Goal: Task Accomplishment & Management: Use online tool/utility

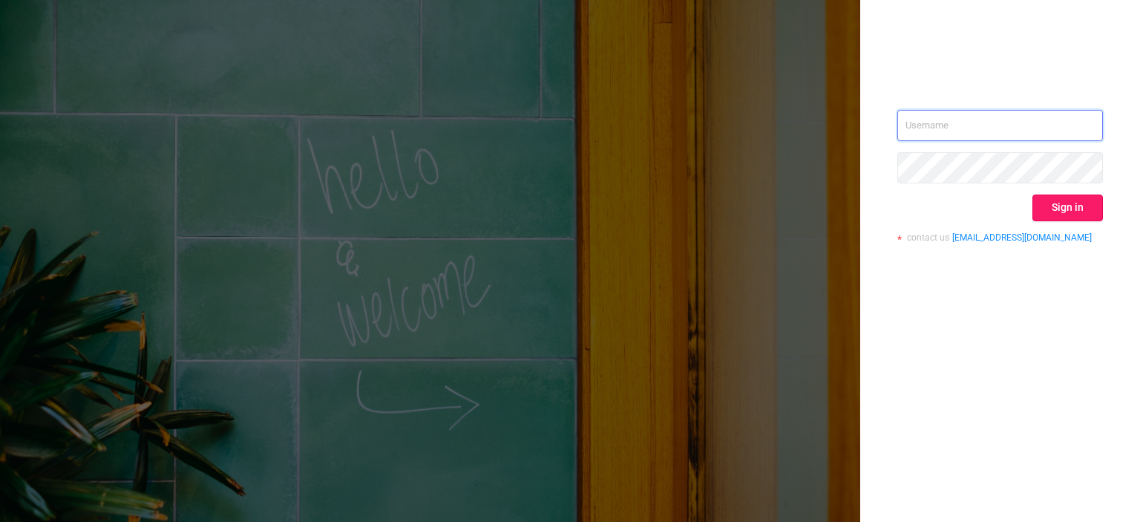
type input "[EMAIL_ADDRESS][DOMAIN_NAME]"
click at [1089, 217] on button "Sign in" at bounding box center [1068, 208] width 71 height 27
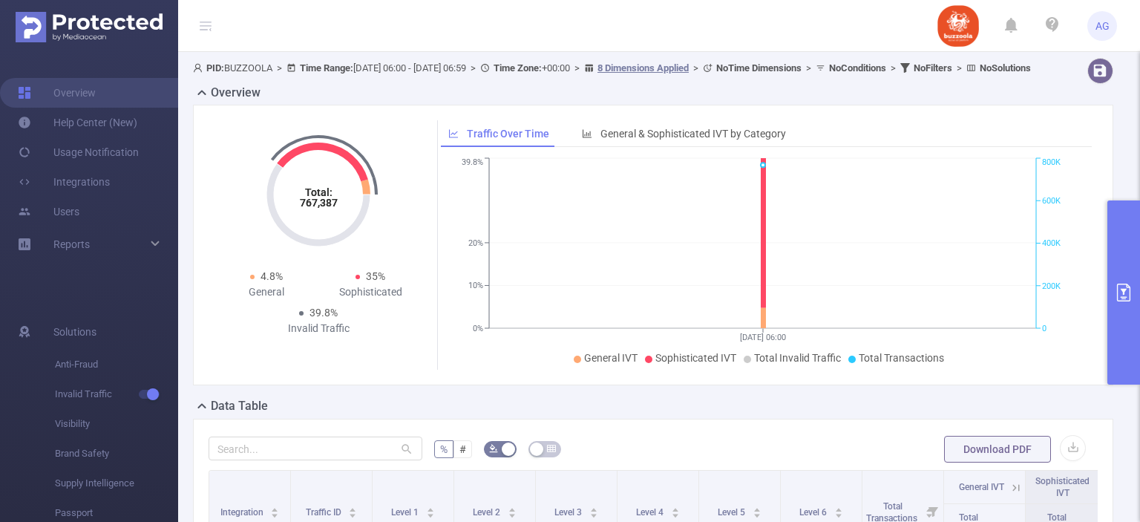
click at [1135, 243] on button "primary" at bounding box center [1124, 292] width 33 height 184
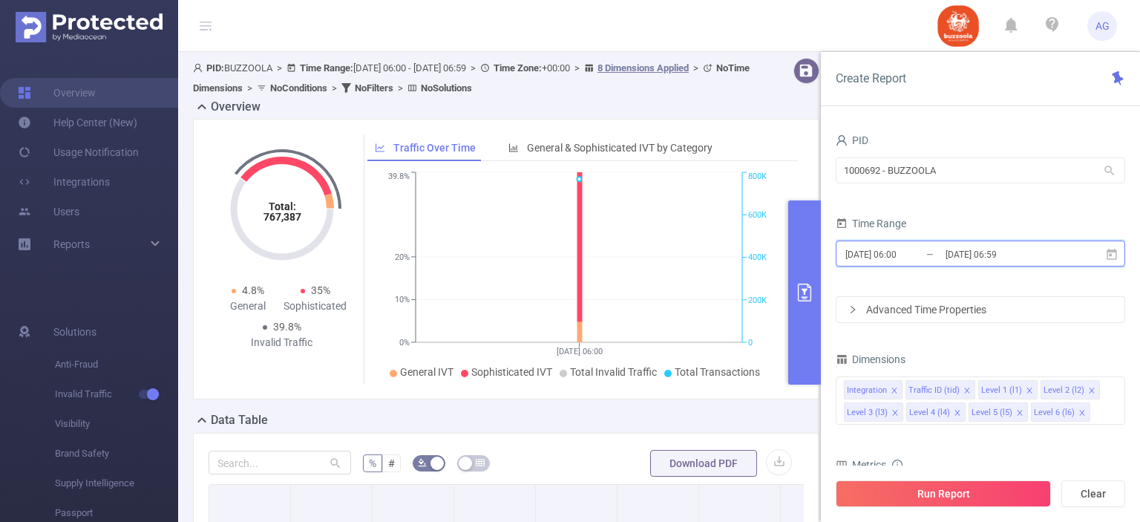
click at [1117, 257] on icon at bounding box center [1112, 254] width 13 height 13
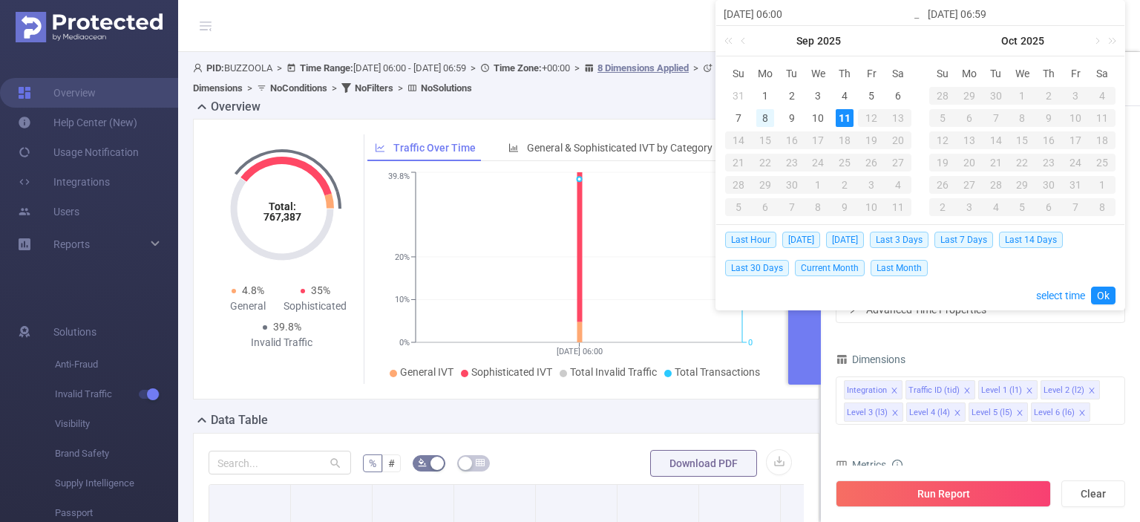
click at [757, 118] on div "8" at bounding box center [766, 118] width 18 height 18
click at [814, 115] on div "10" at bounding box center [818, 118] width 18 height 18
type input "[DATE] 06:00"
type input "[DATE] 06:59"
type input "[DATE] 06:00"
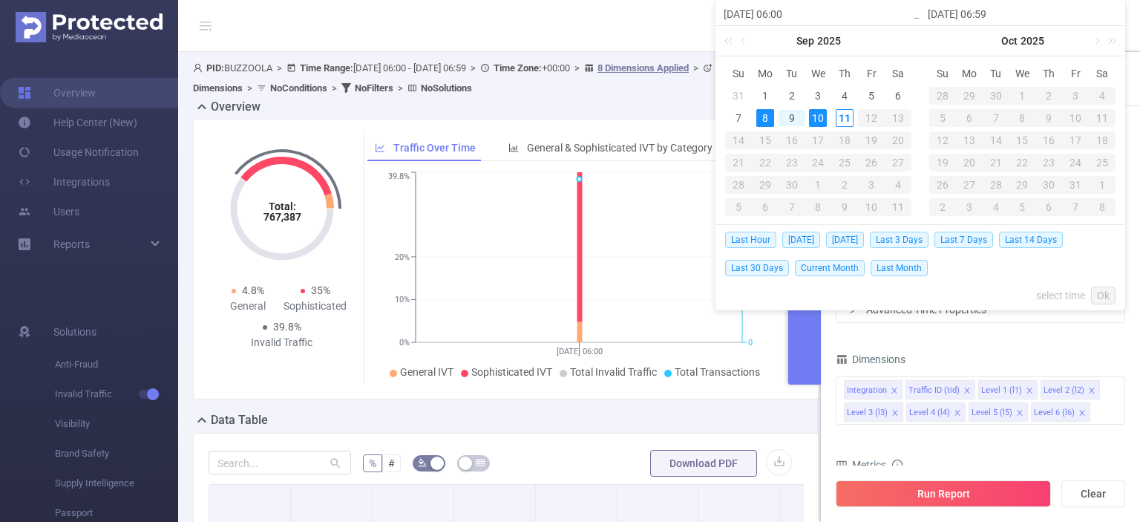
type input "[DATE] 06:59"
click at [1099, 293] on link "Ok" at bounding box center [1103, 296] width 25 height 18
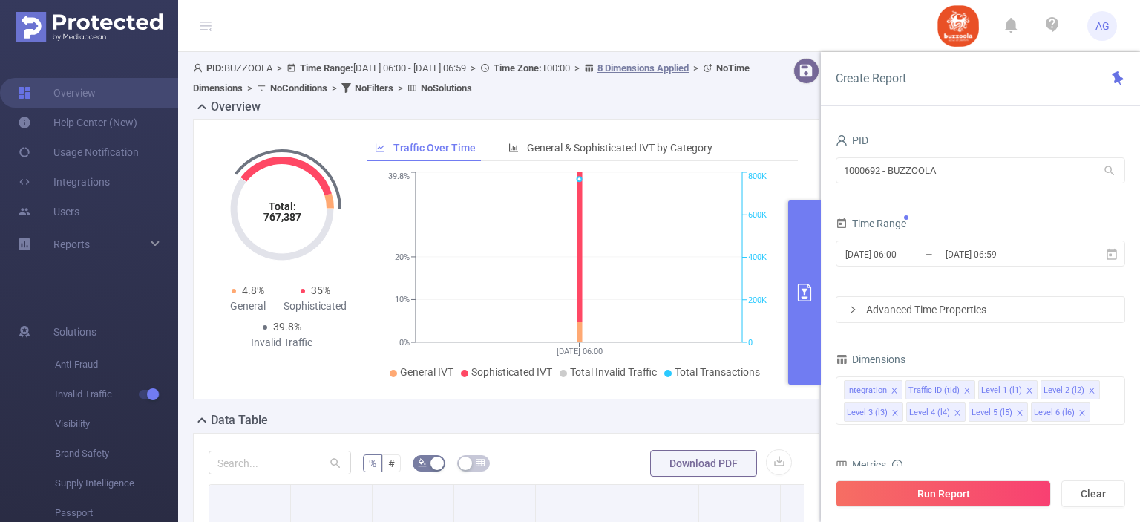
click at [992, 304] on div "Advanced Time Properties" at bounding box center [981, 309] width 288 height 25
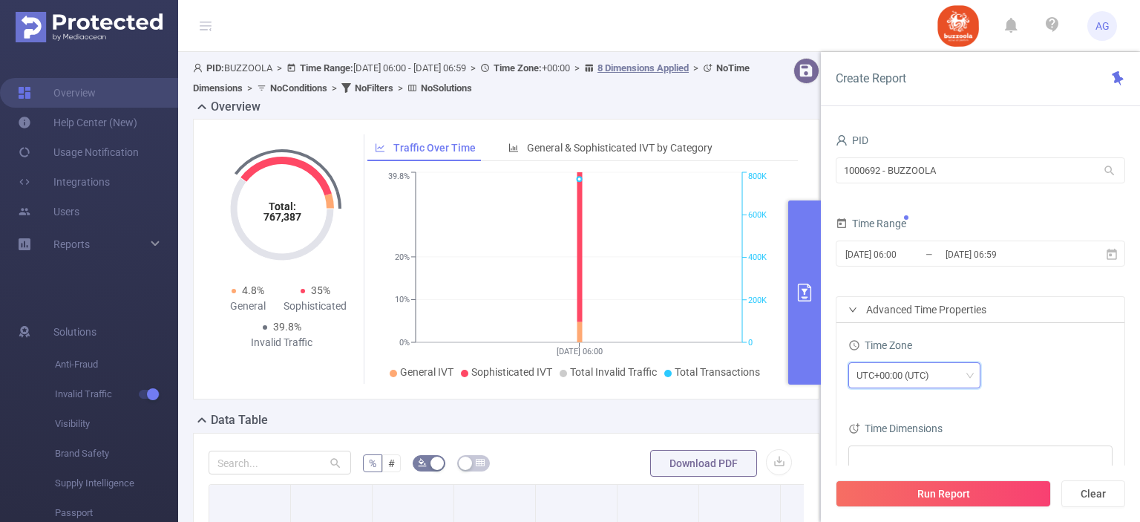
click at [953, 376] on div "UTC+00:00 (UTC)" at bounding box center [915, 375] width 116 height 25
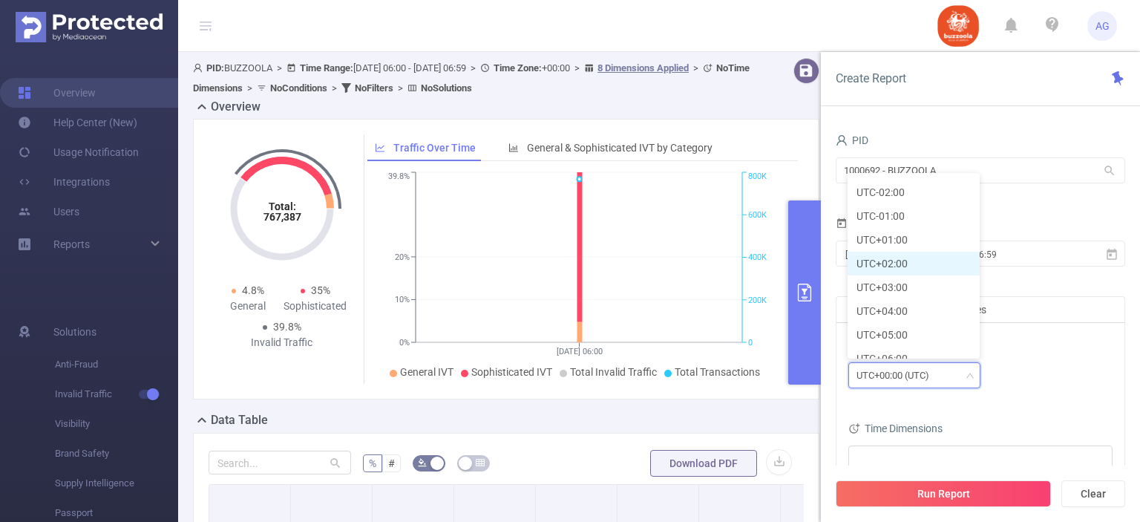
scroll to position [282, 0]
click at [903, 283] on li "UTC+03:00" at bounding box center [914, 287] width 132 height 24
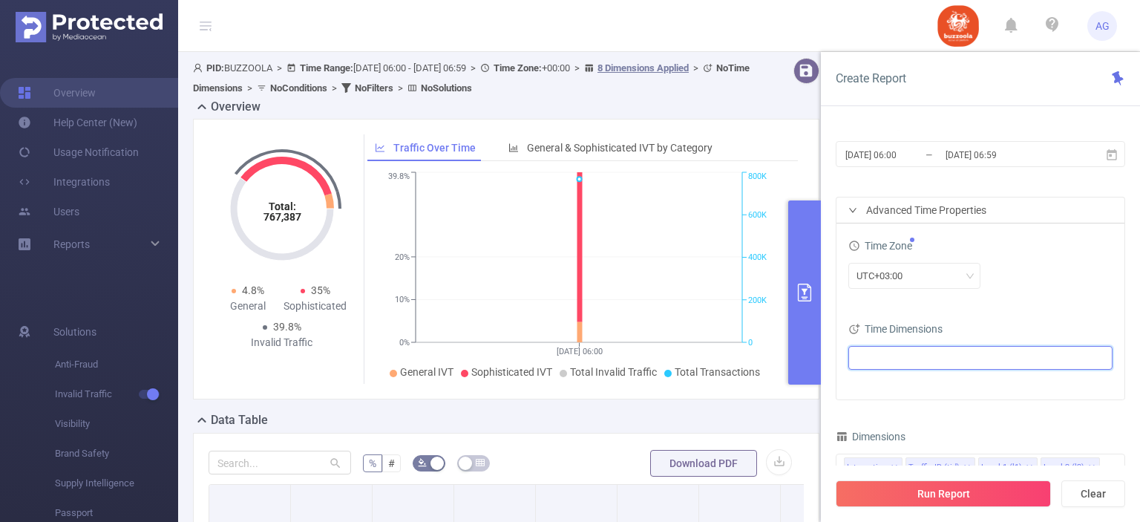
click at [965, 358] on ul at bounding box center [975, 358] width 244 height 22
type input "dat"
click at [875, 382] on span at bounding box center [875, 385] width 12 height 12
click at [1004, 316] on div "Time Zone UTC+03:00 Time Dimensions Date" at bounding box center [981, 311] width 288 height 176
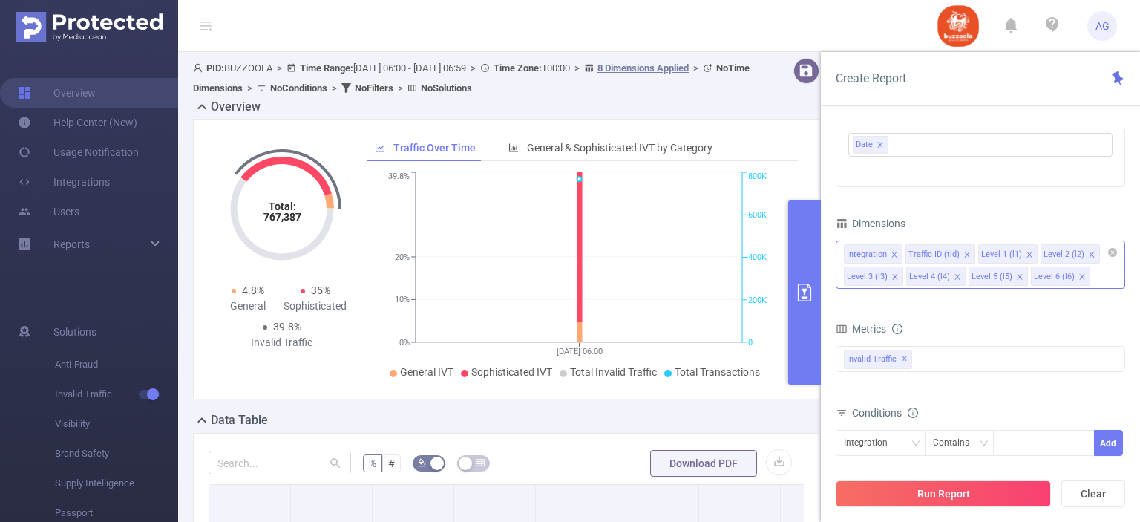
click at [965, 252] on icon "icon: close" at bounding box center [967, 254] width 7 height 7
click at [891, 249] on span at bounding box center [894, 255] width 7 height 16
click at [988, 277] on div "Level 1 (l1) Level 2 (l2) Level 3 (l3) Level 4 (l4) Level 5 (l5) Level 6 (l6)" at bounding box center [981, 265] width 290 height 48
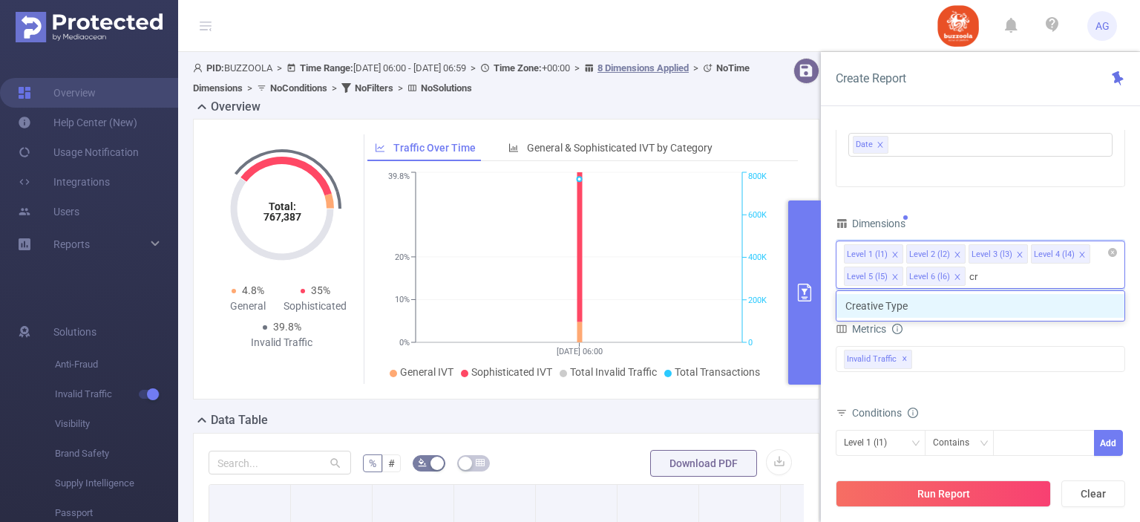
type input "cre"
click at [959, 308] on li "Creative Type" at bounding box center [981, 306] width 288 height 24
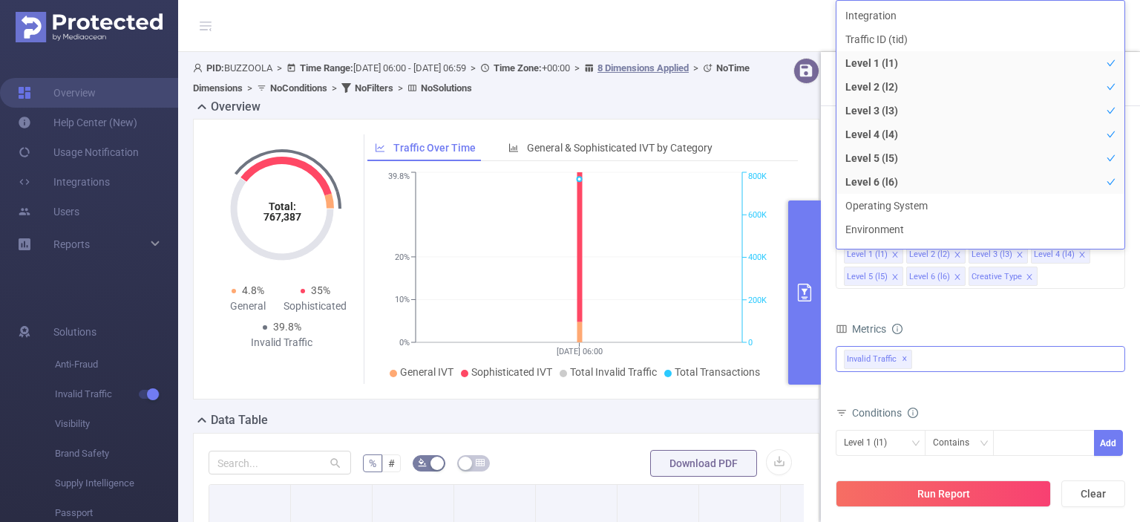
click at [956, 360] on div "Invalid Traffic ✕" at bounding box center [981, 359] width 290 height 26
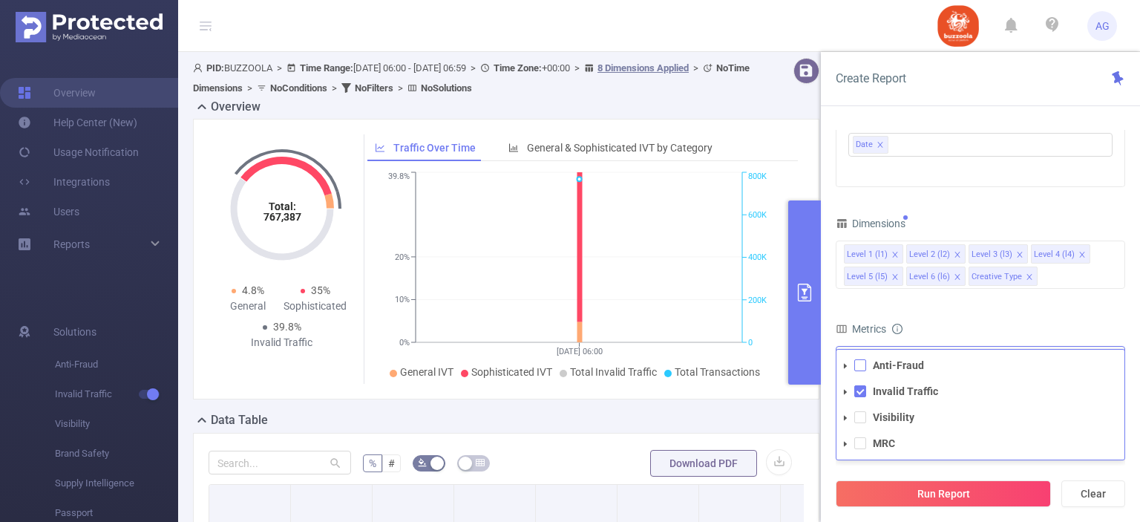
click at [862, 366] on span at bounding box center [861, 365] width 12 height 12
click at [861, 408] on li "Visibility" at bounding box center [981, 418] width 288 height 20
click at [860, 409] on li "Visibility" at bounding box center [981, 418] width 288 height 20
click at [860, 415] on span at bounding box center [861, 417] width 12 height 12
click at [861, 444] on span at bounding box center [861, 443] width 12 height 12
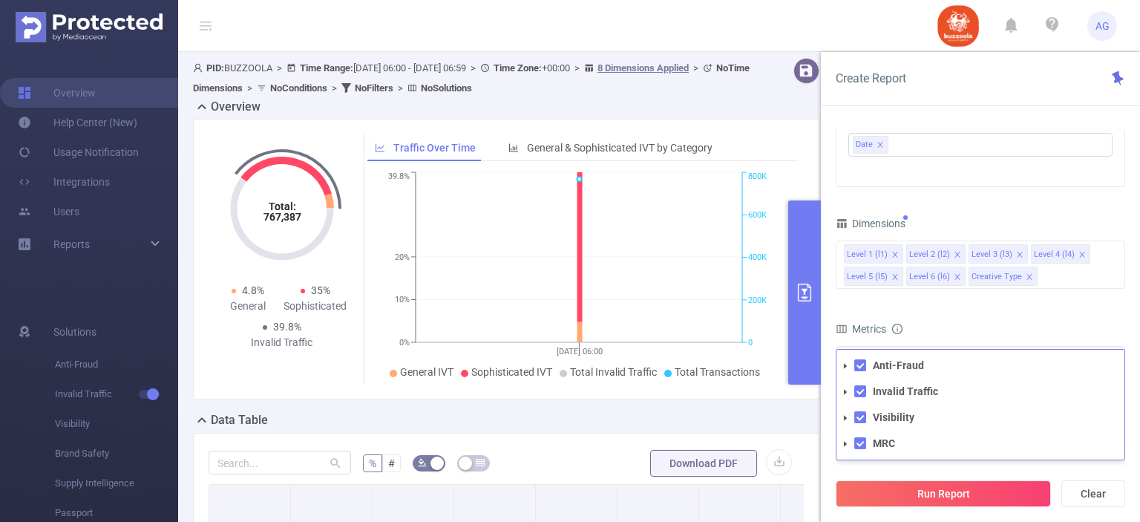
click at [977, 337] on div "Metrics" at bounding box center [981, 331] width 290 height 25
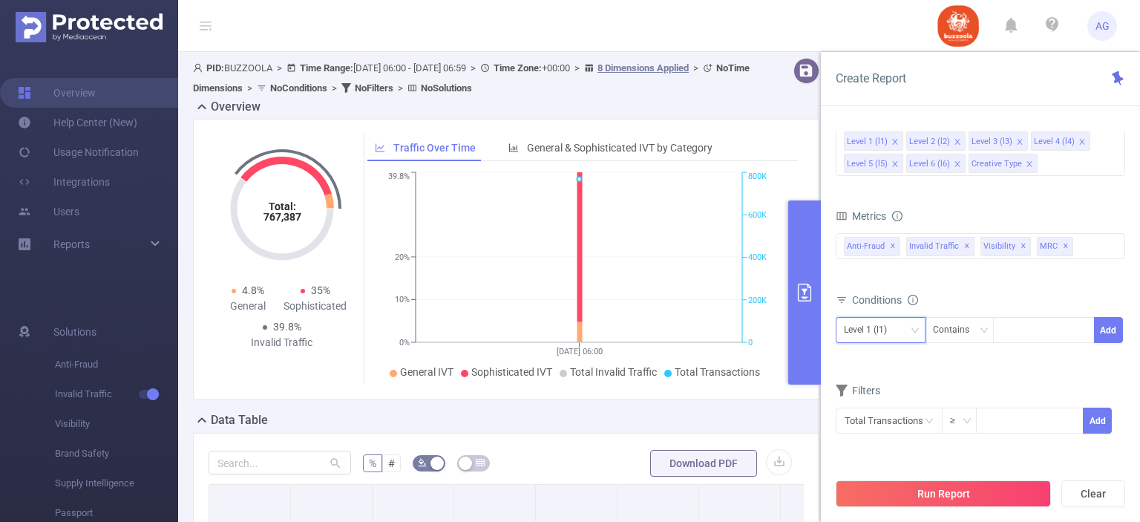
click at [908, 334] on div "Level 1 (l1)" at bounding box center [881, 330] width 74 height 25
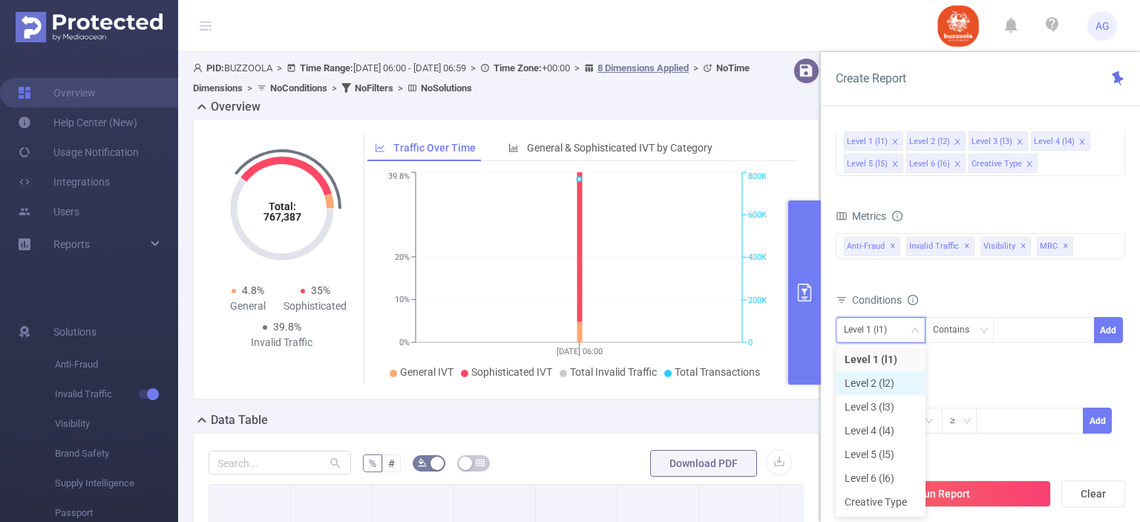
click at [897, 388] on li "Level 2 (l2)" at bounding box center [881, 383] width 90 height 24
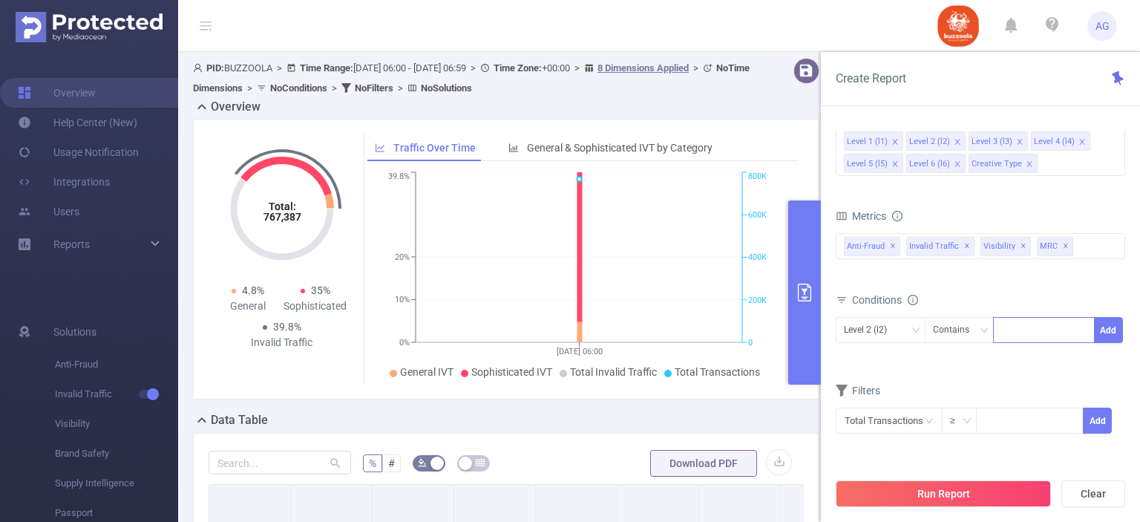
click at [1013, 330] on div at bounding box center [1044, 330] width 85 height 25
paste input "590852"
type input "590852"
click at [1028, 361] on li "590852" at bounding box center [1044, 359] width 102 height 24
click at [1113, 323] on button "Add" at bounding box center [1108, 330] width 29 height 26
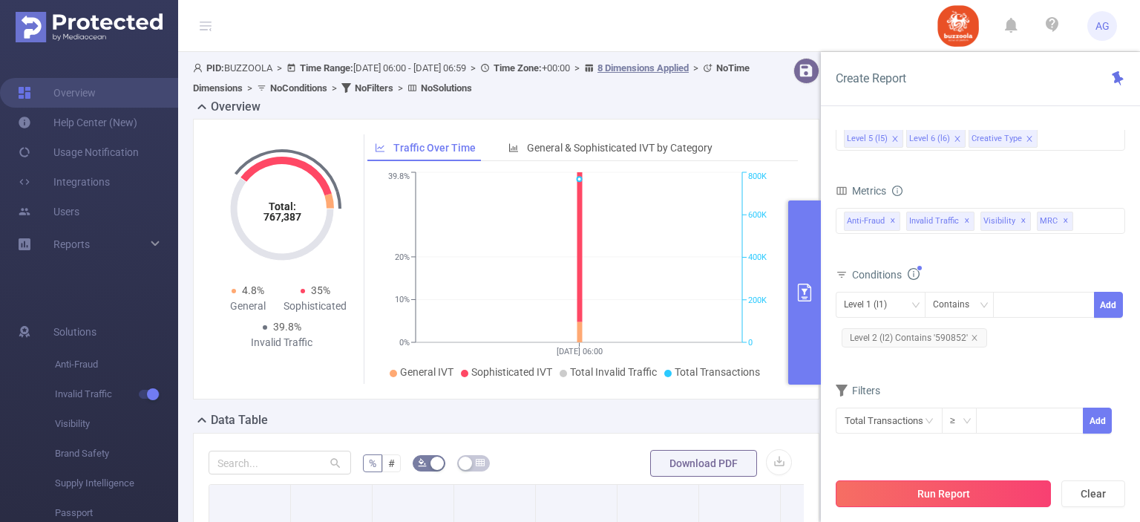
click at [978, 499] on button "Run Report" at bounding box center [943, 493] width 215 height 27
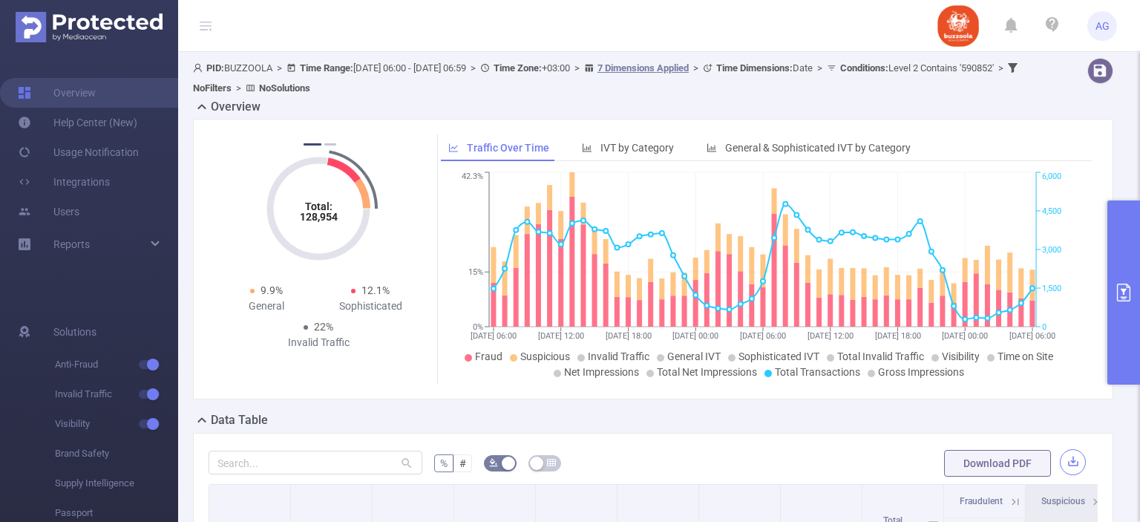
click at [1063, 460] on button "button" at bounding box center [1073, 462] width 26 height 26
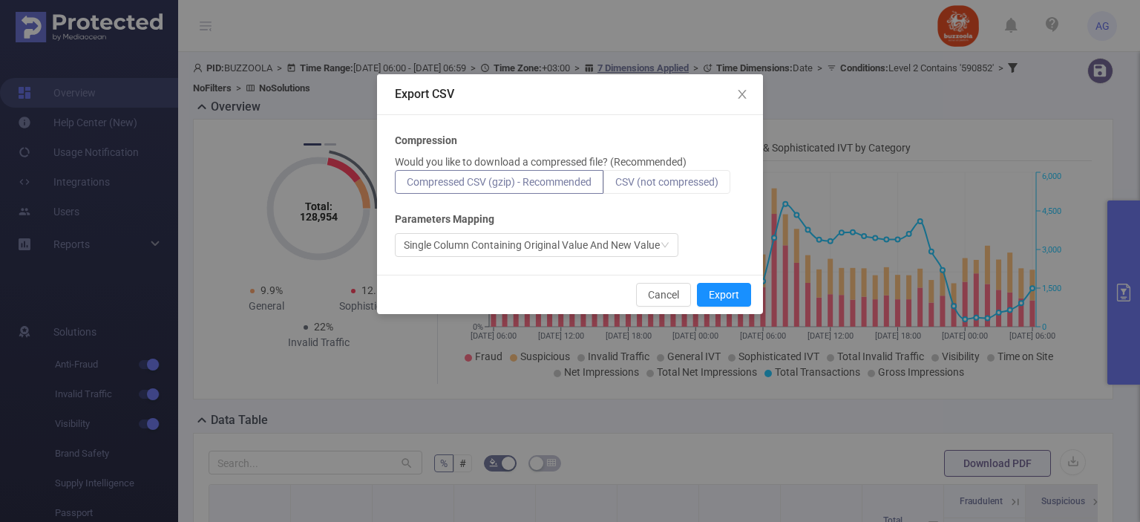
click at [711, 178] on span "CSV (not compressed)" at bounding box center [667, 182] width 103 height 12
click at [616, 186] on input "CSV (not compressed)" at bounding box center [616, 186] width 0 height 0
click at [731, 287] on button "Export" at bounding box center [724, 295] width 54 height 24
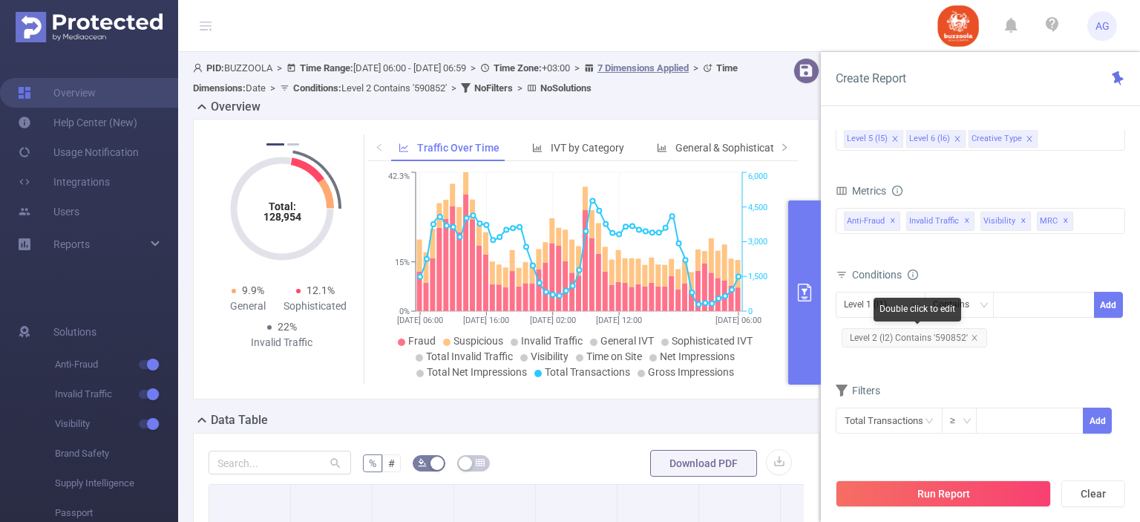
click at [956, 336] on span "Level 2 (l2) Contains '590852'" at bounding box center [915, 337] width 146 height 19
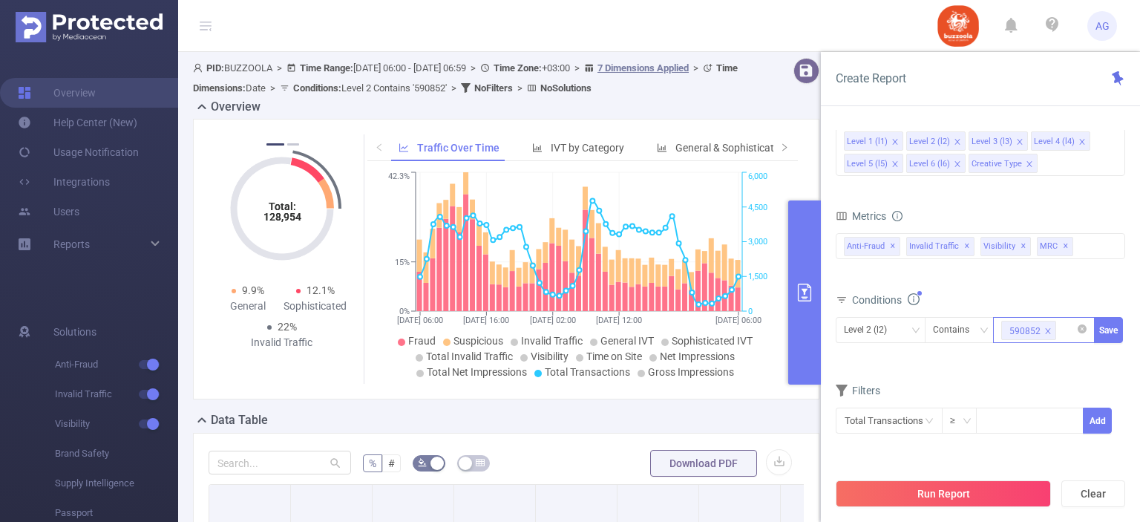
click at [1049, 328] on icon "icon: close" at bounding box center [1048, 330] width 5 height 5
click at [1049, 327] on div at bounding box center [1044, 330] width 85 height 25
paste input "583324"
type input "583324"
click at [1048, 352] on li "583324" at bounding box center [1044, 359] width 102 height 24
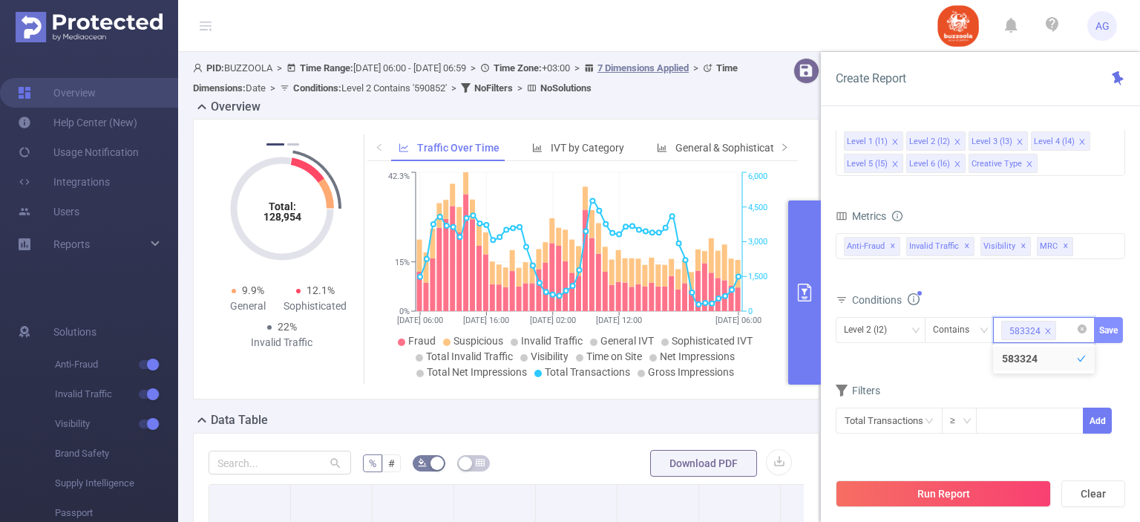
click at [1104, 317] on button "Save" at bounding box center [1108, 330] width 29 height 26
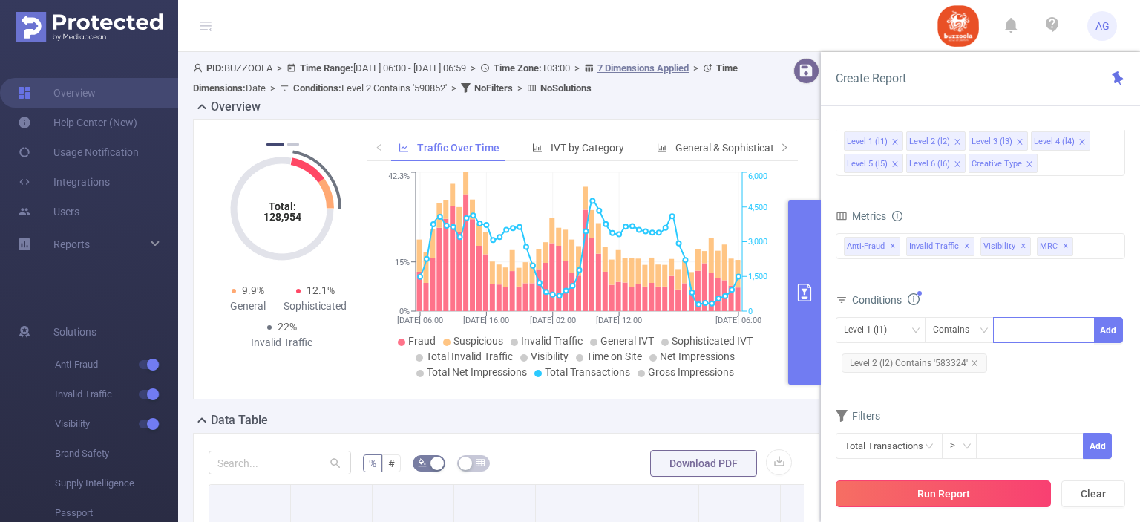
click at [983, 501] on button "Run Report" at bounding box center [943, 493] width 215 height 27
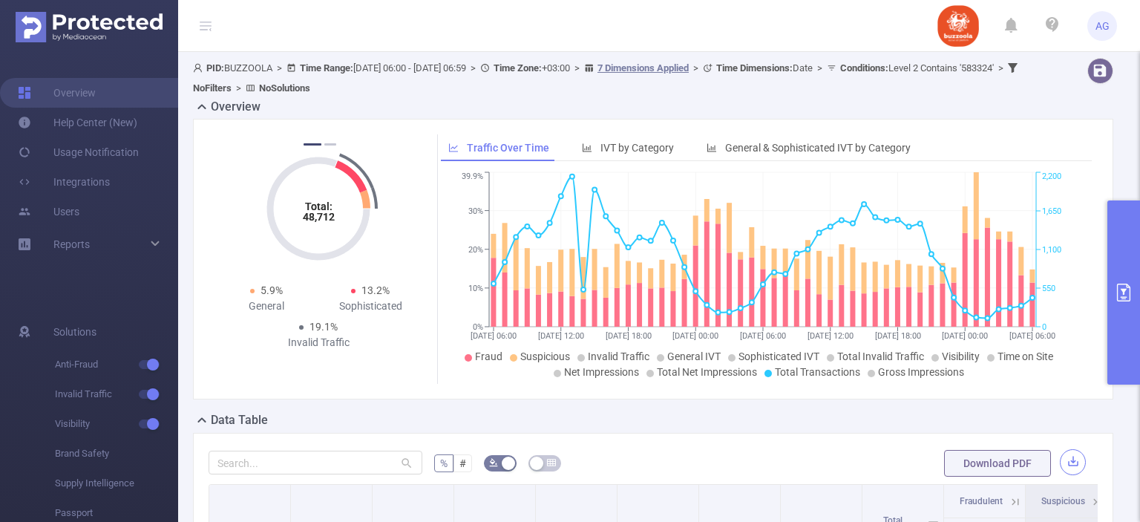
click at [1060, 461] on button "button" at bounding box center [1073, 462] width 26 height 26
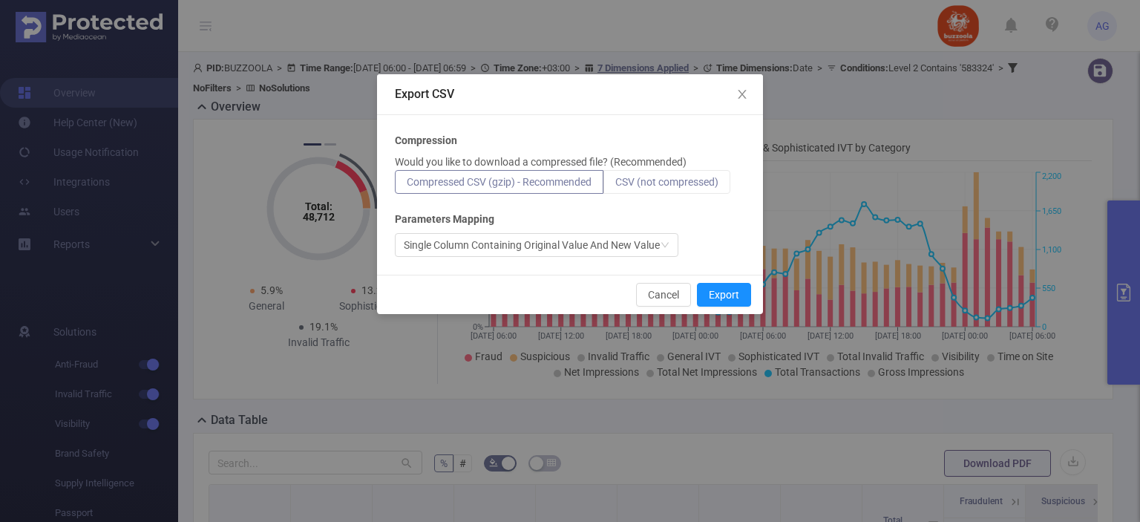
click at [707, 174] on label "CSV (not compressed)" at bounding box center [667, 182] width 127 height 24
click at [616, 186] on input "CSV (not compressed)" at bounding box center [616, 186] width 0 height 0
click at [737, 297] on button "Export" at bounding box center [724, 295] width 54 height 24
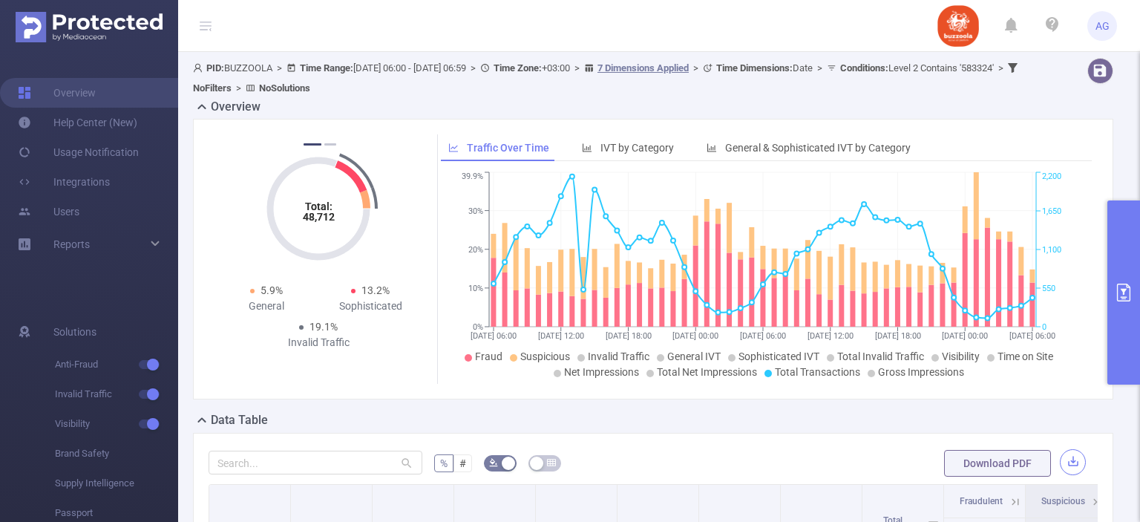
click at [1069, 454] on button "button" at bounding box center [1073, 462] width 26 height 26
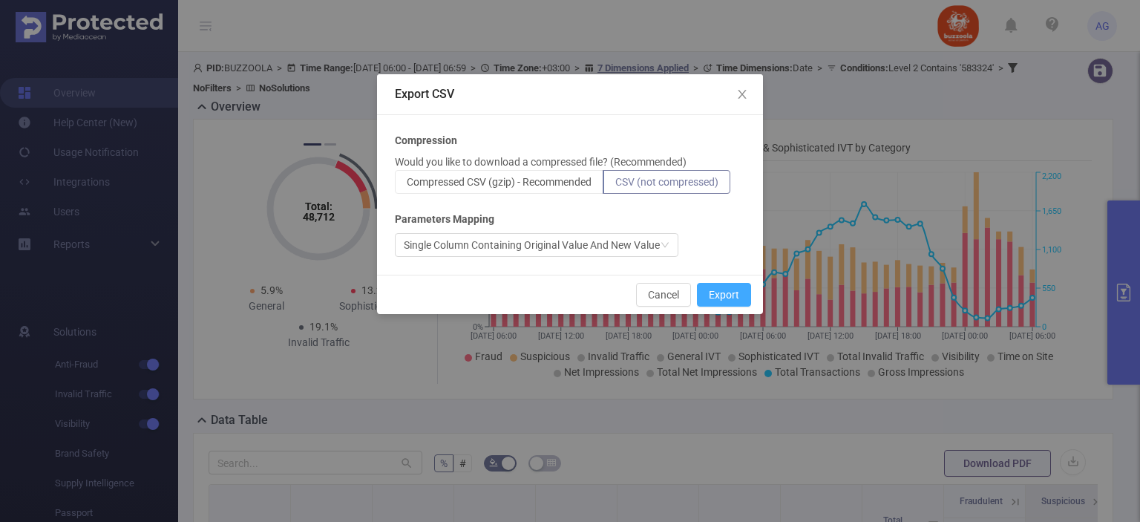
click at [732, 296] on button "Export" at bounding box center [724, 295] width 54 height 24
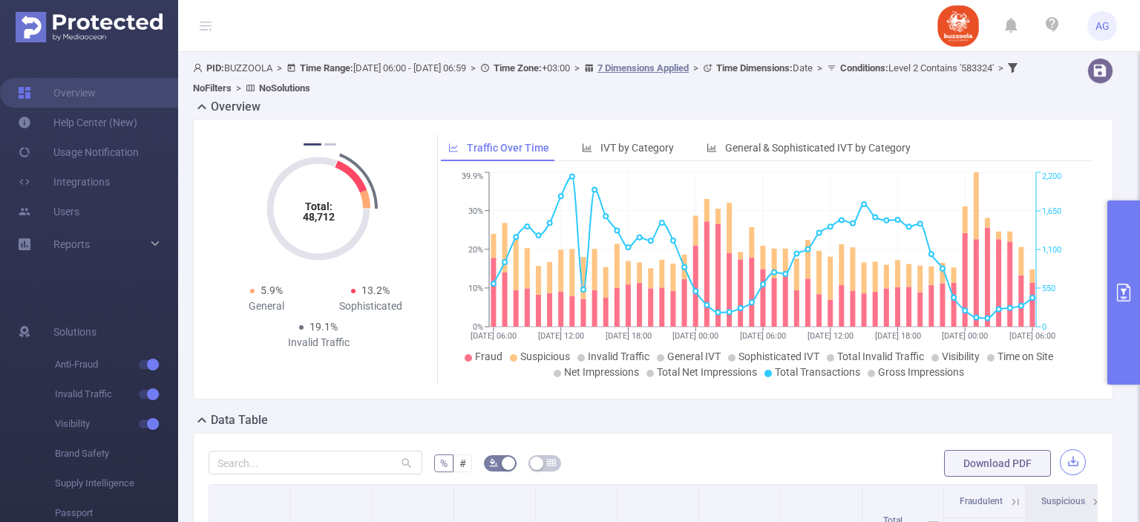
click at [1060, 463] on button "button" at bounding box center [1073, 462] width 26 height 26
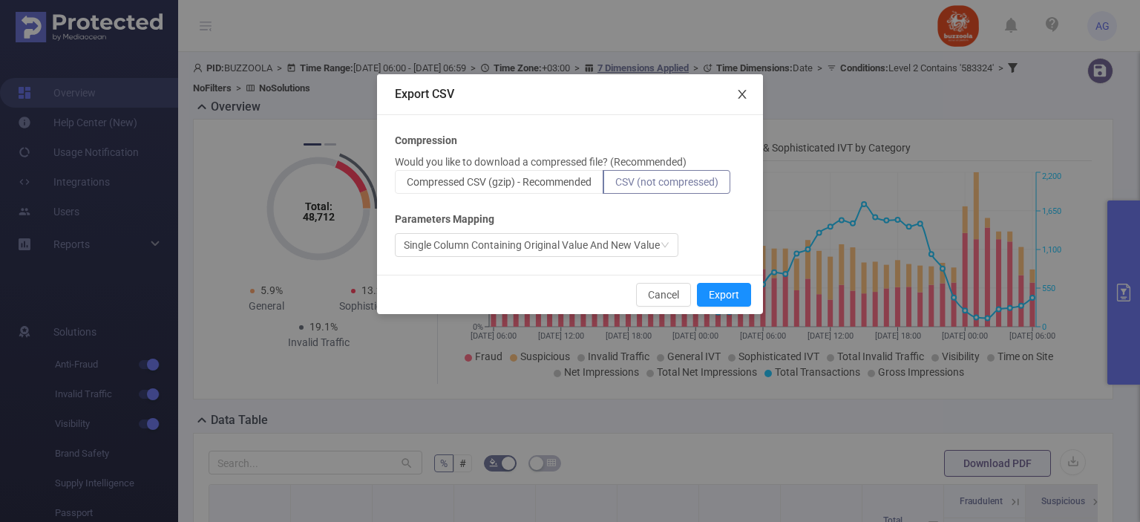
click at [747, 94] on icon "icon: close" at bounding box center [743, 94] width 12 height 12
